Goal: Transaction & Acquisition: Obtain resource

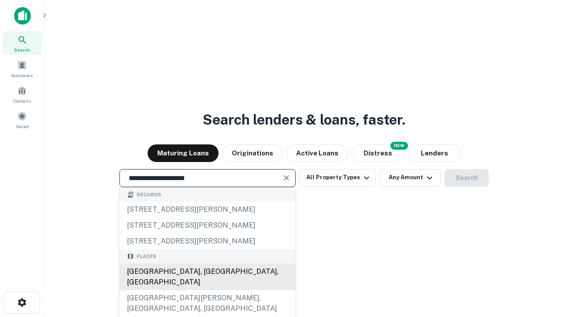
click at [207, 290] on div "[GEOGRAPHIC_DATA], [GEOGRAPHIC_DATA], [GEOGRAPHIC_DATA]" at bounding box center [207, 277] width 175 height 26
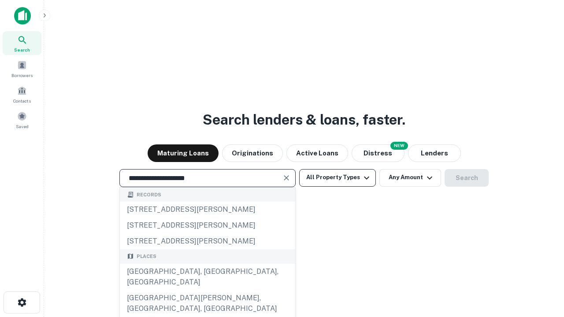
type input "**********"
click at [337, 177] on button "All Property Types" at bounding box center [337, 178] width 77 height 18
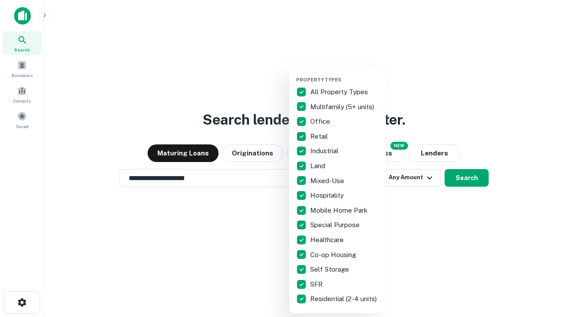
click at [344, 74] on button "button" at bounding box center [344, 74] width 97 height 0
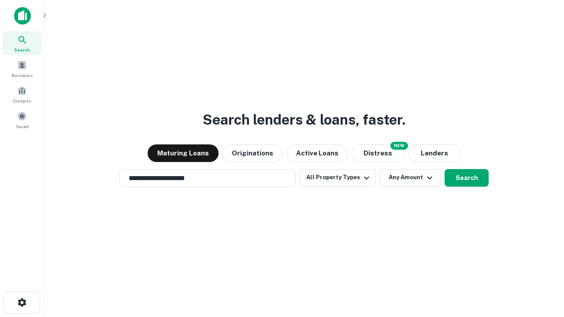
scroll to position [14, 0]
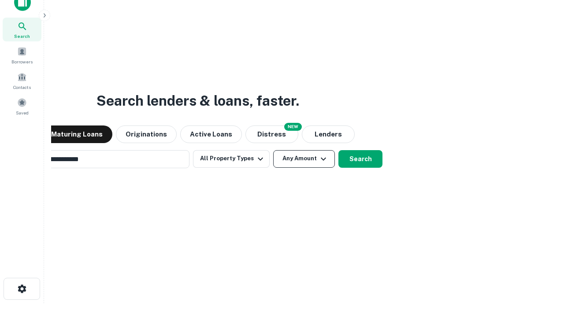
click at [273, 150] on button "Any Amount" at bounding box center [304, 159] width 62 height 18
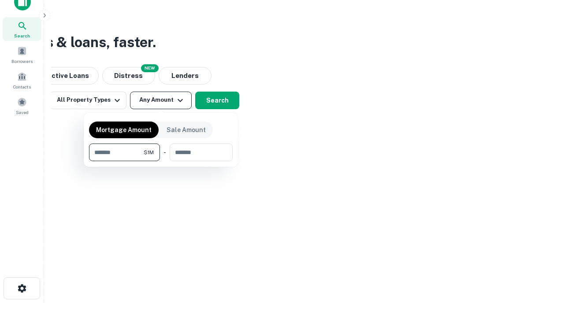
type input "*******"
click at [161, 161] on button "button" at bounding box center [161, 161] width 144 height 0
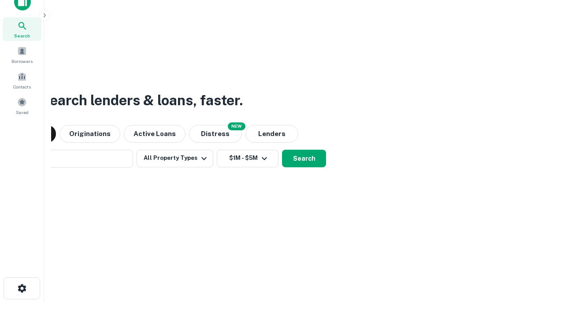
scroll to position [14, 0]
click at [282, 150] on button "Search" at bounding box center [304, 159] width 44 height 18
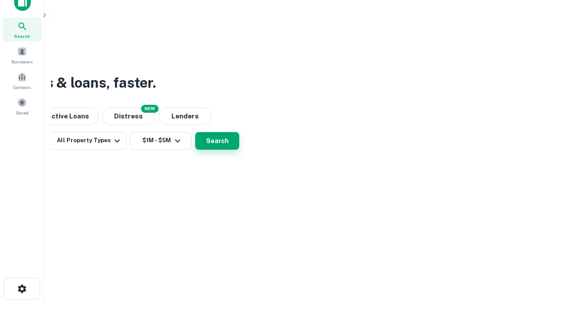
scroll to position [14, 0]
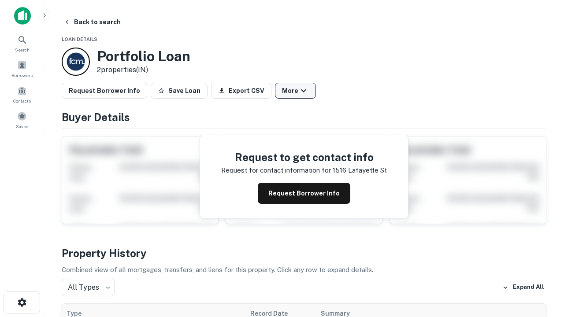
click at [295, 91] on button "More" at bounding box center [295, 91] width 41 height 16
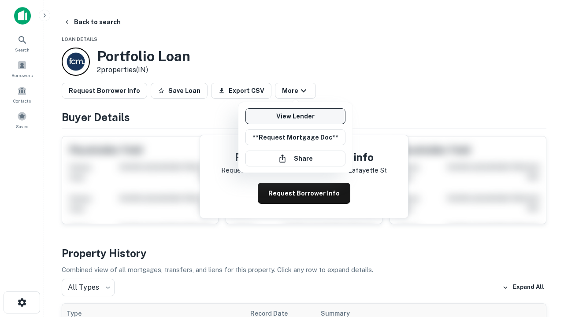
click at [295, 116] on link "View Lender" at bounding box center [295, 116] width 100 height 16
